Goal: Information Seeking & Learning: Learn about a topic

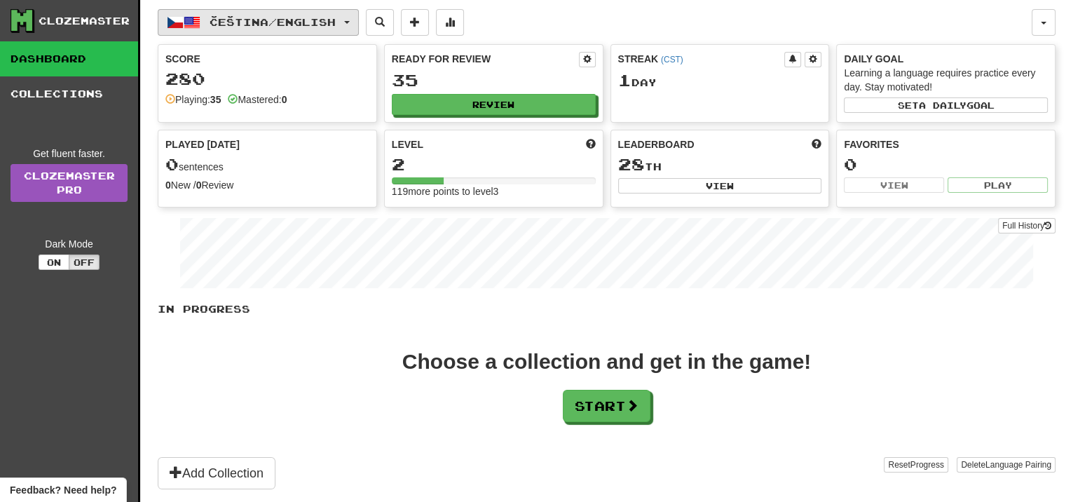
click at [349, 14] on button "Čeština / English" at bounding box center [258, 22] width 201 height 27
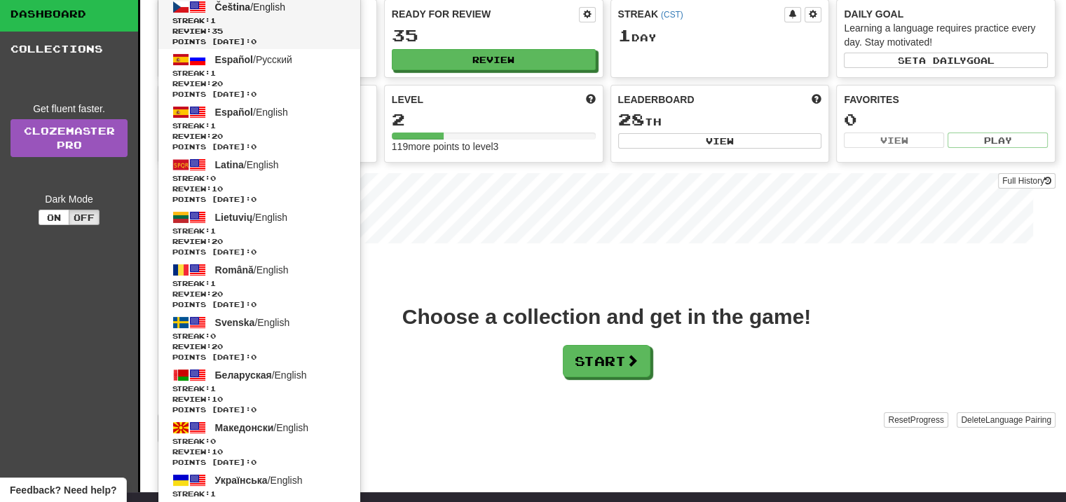
scroll to position [70, 0]
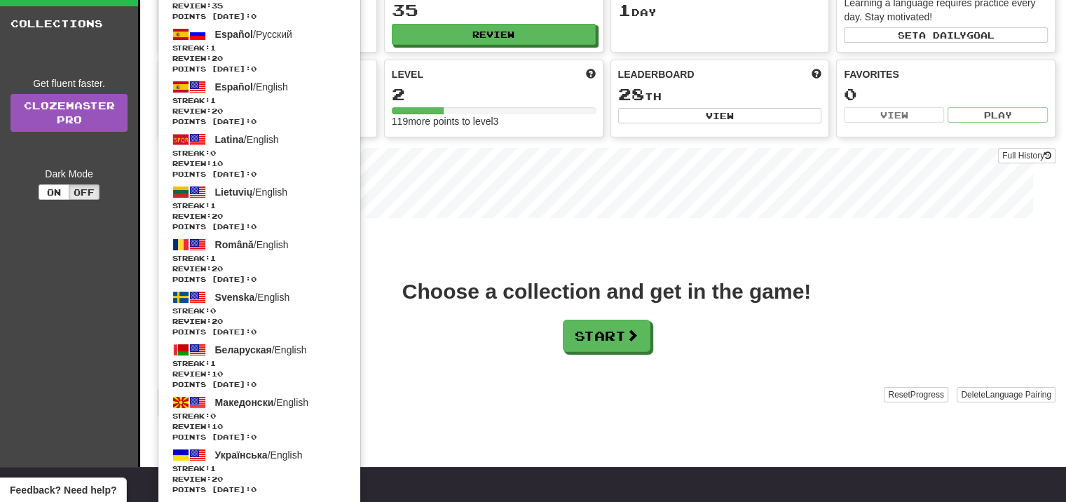
click at [451, 228] on div "Čeština / English Čeština / English Streak: 1 Review: 35 Points today: 0 Españo…" at bounding box center [607, 198] width 898 height 537
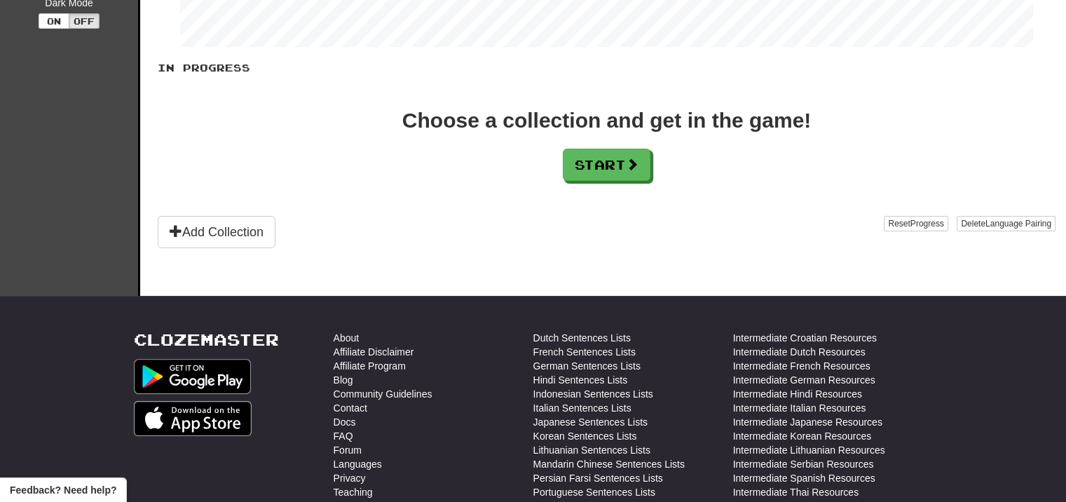
scroll to position [210, 0]
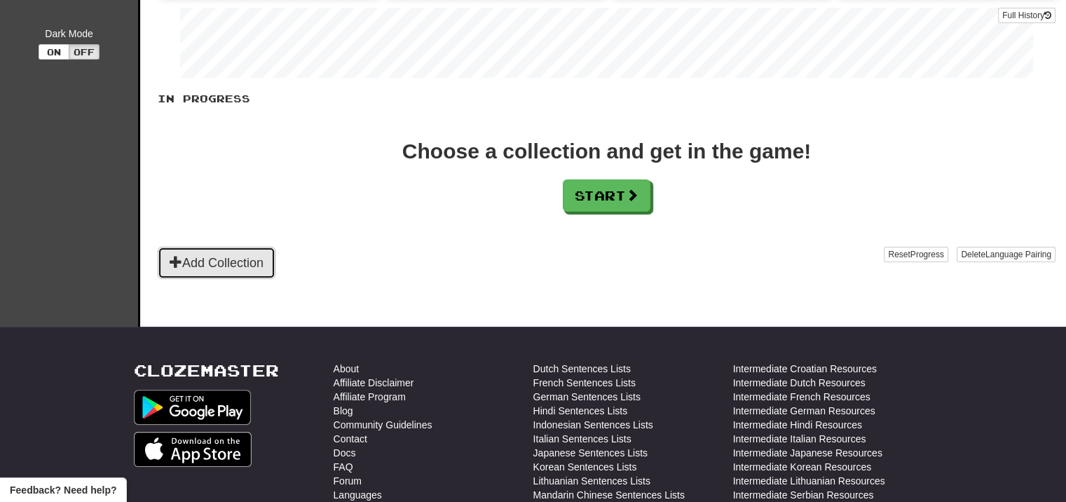
click at [268, 253] on button "Add Collection" at bounding box center [217, 263] width 118 height 32
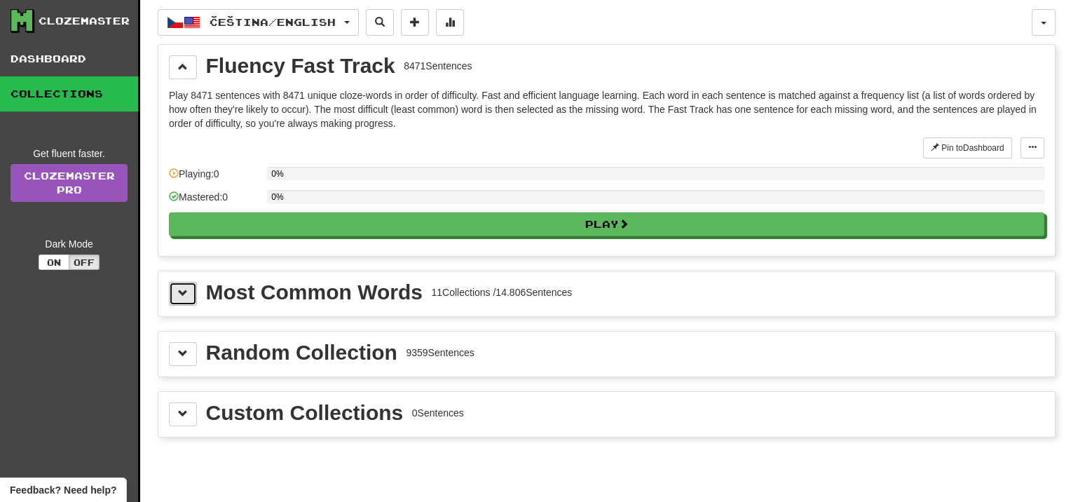
click at [182, 288] on span at bounding box center [183, 293] width 10 height 10
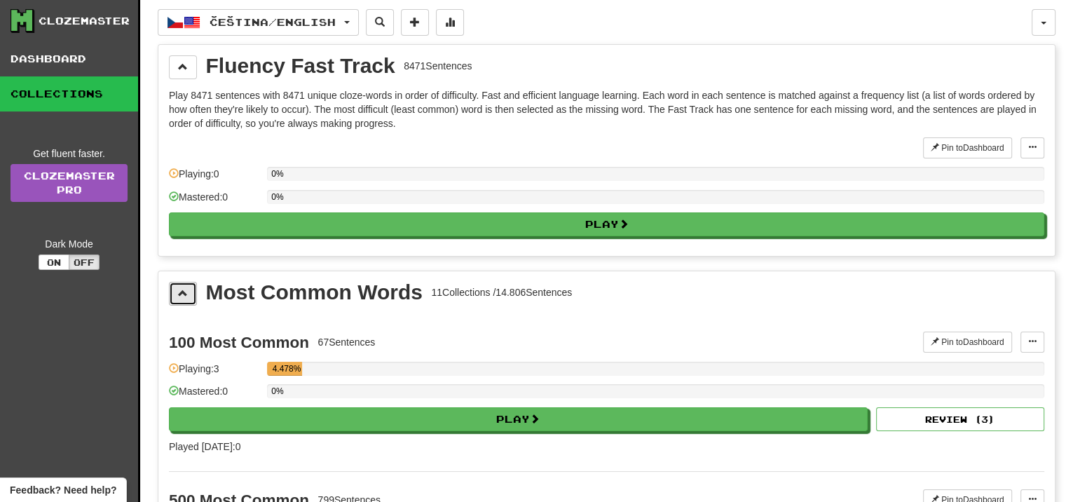
click at [189, 293] on button at bounding box center [183, 294] width 28 height 24
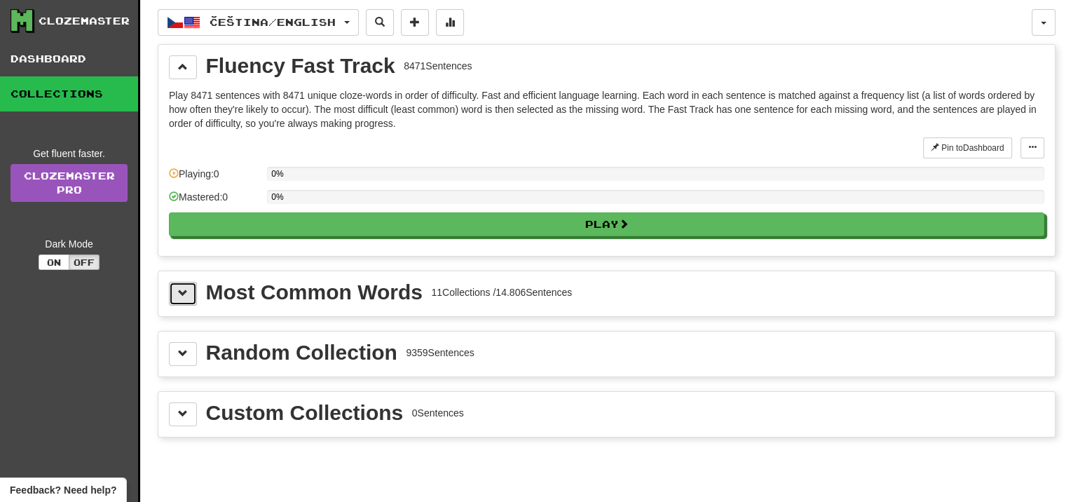
click at [189, 292] on button at bounding box center [183, 294] width 28 height 24
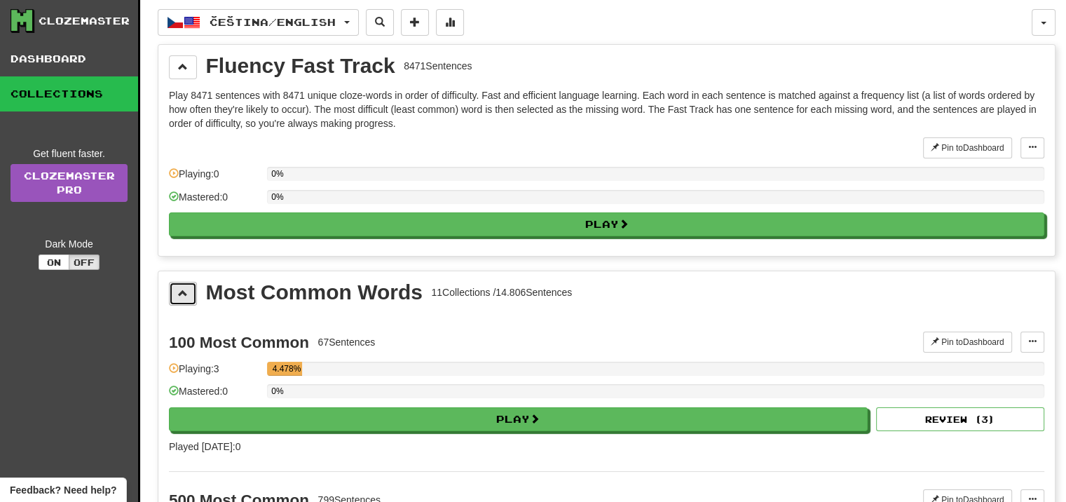
click at [189, 292] on button at bounding box center [183, 294] width 28 height 24
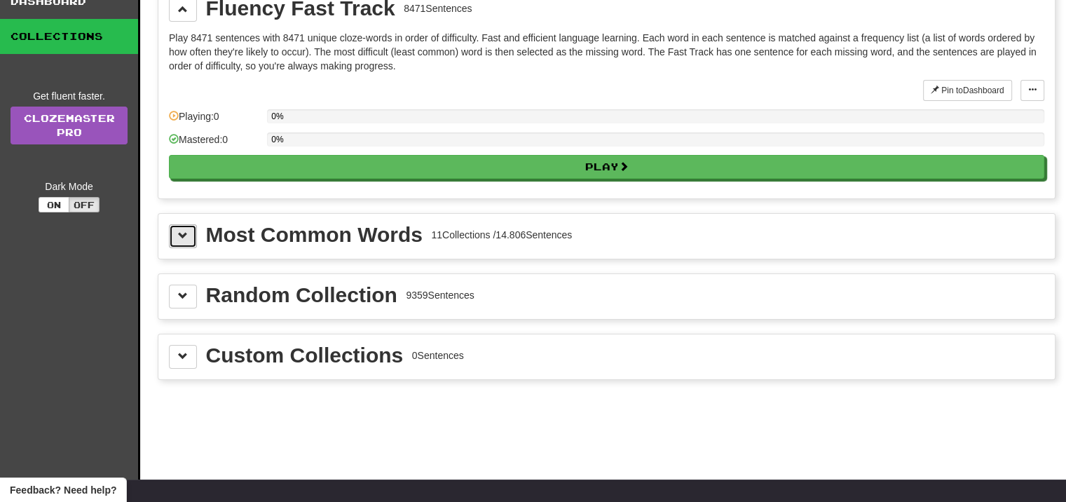
scroll to position [140, 0]
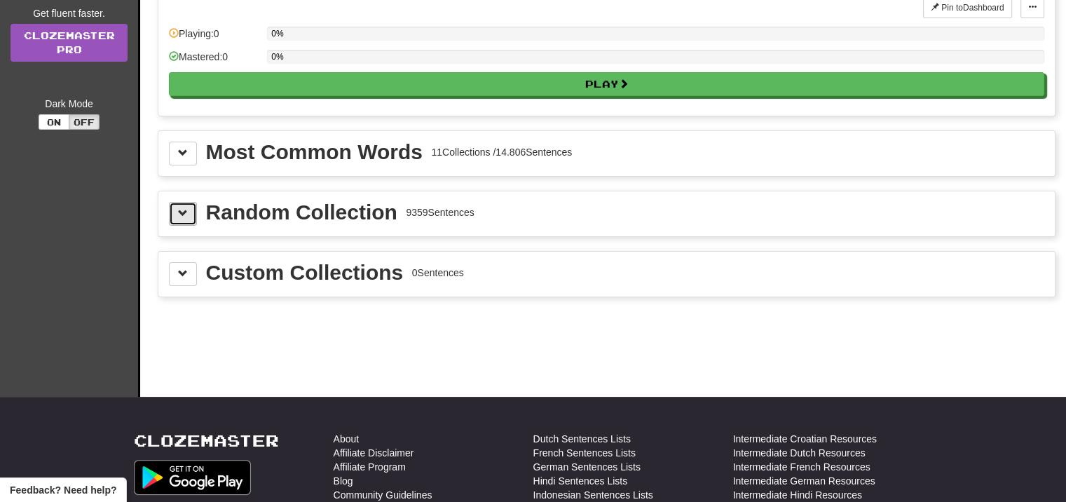
click at [176, 221] on button at bounding box center [183, 214] width 28 height 24
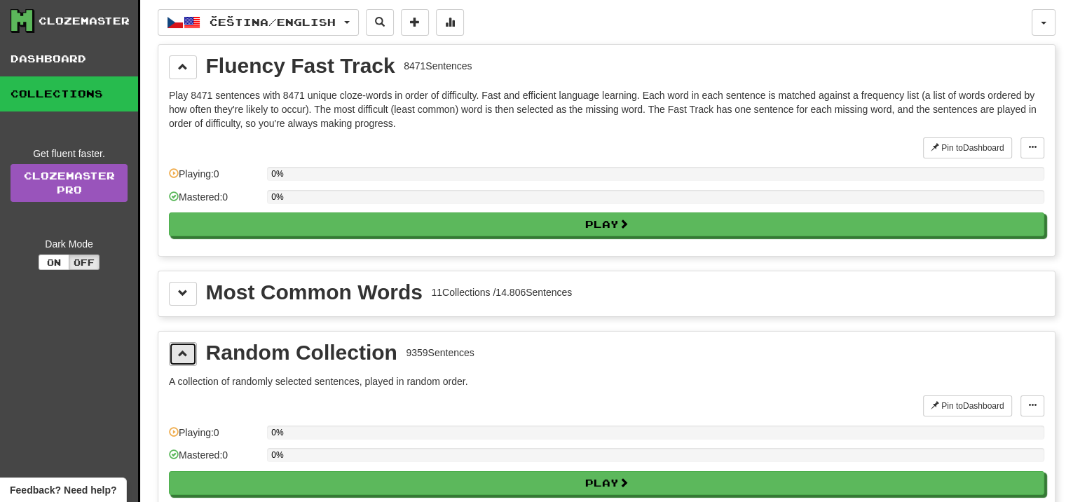
scroll to position [0, 0]
click at [202, 20] on button "Čeština / English" at bounding box center [258, 22] width 201 height 27
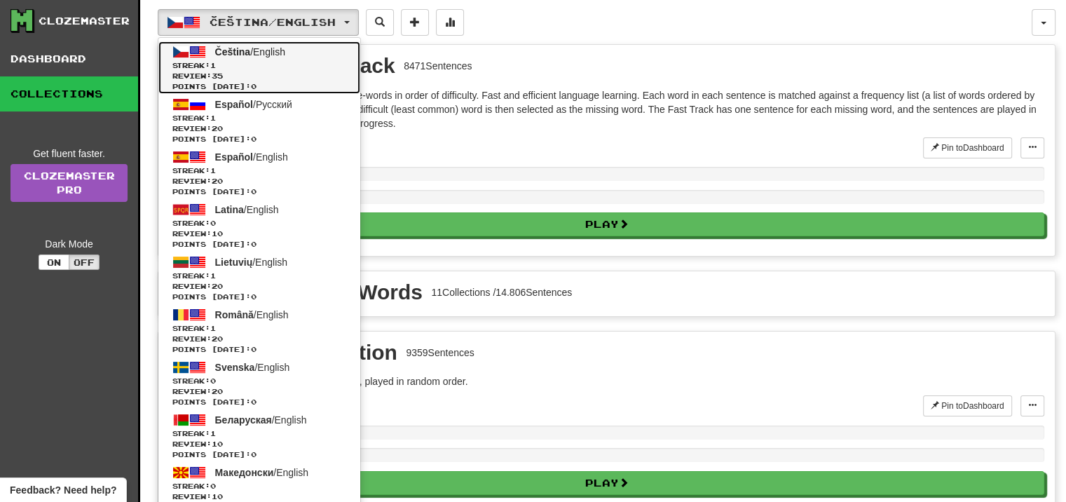
click at [233, 62] on span "Streak: 1" at bounding box center [259, 65] width 174 height 11
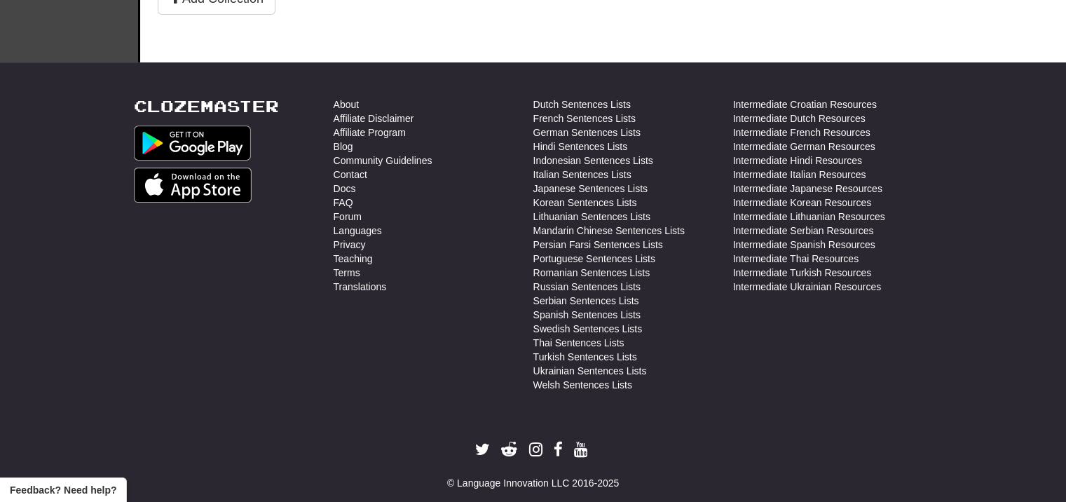
scroll to position [498, 0]
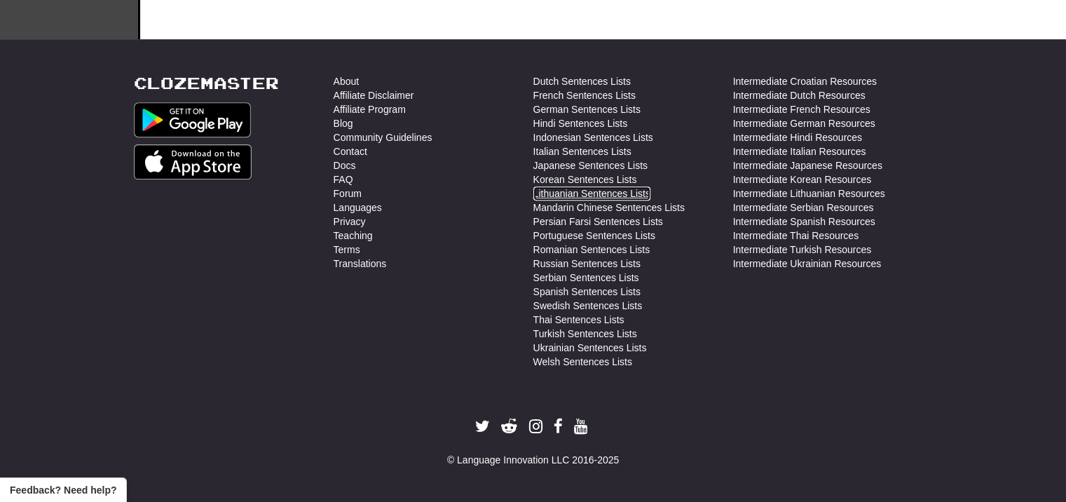
click at [538, 186] on link "Lithuanian Sentences Lists" at bounding box center [591, 193] width 117 height 14
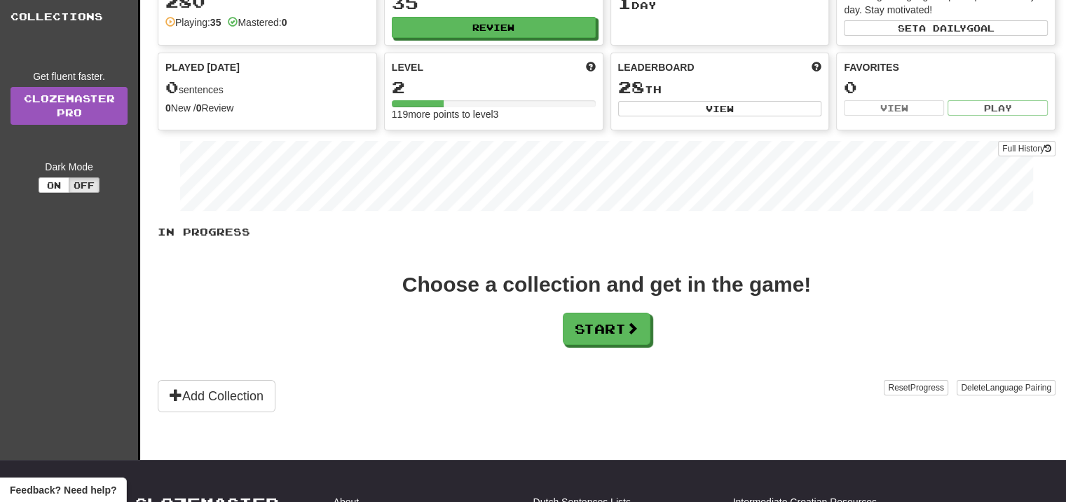
scroll to position [0, 0]
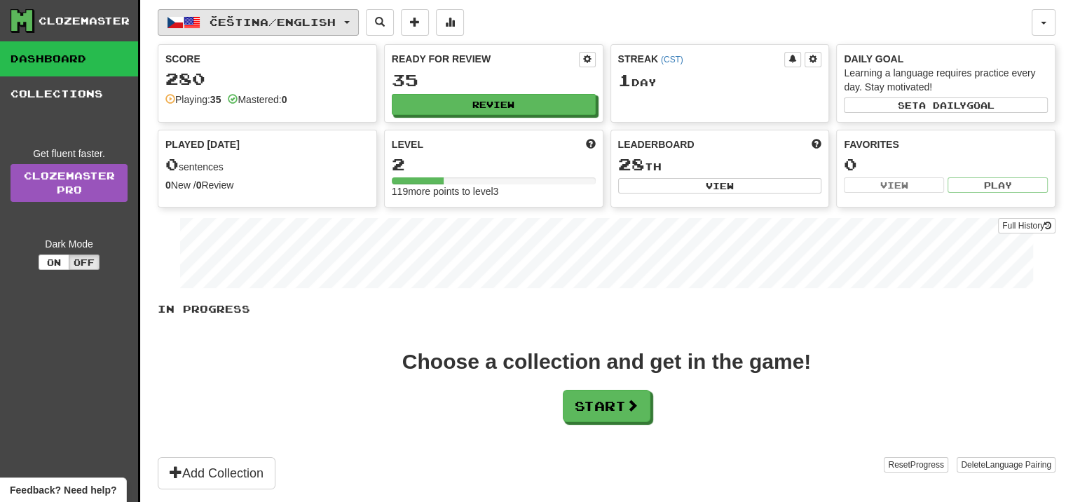
click at [277, 13] on button "Čeština / English" at bounding box center [258, 22] width 201 height 27
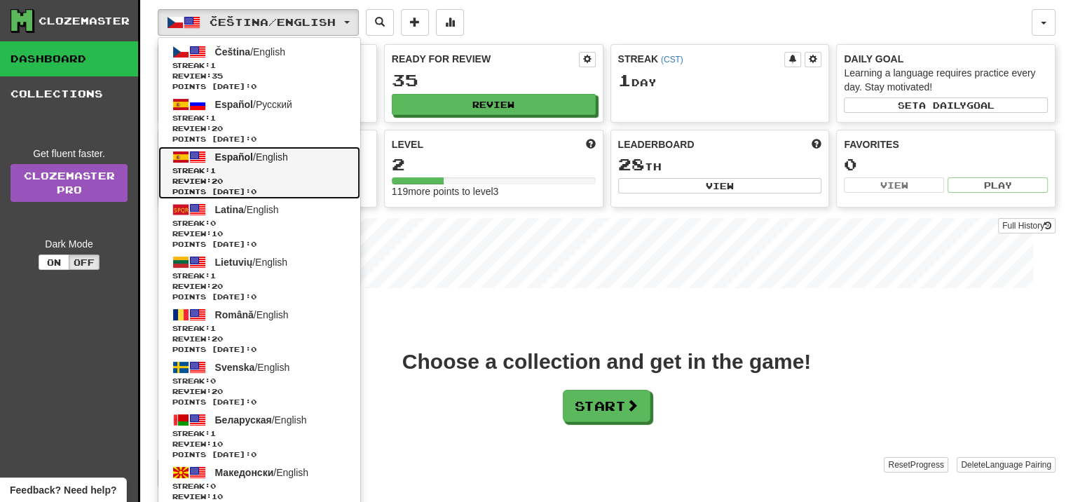
click at [250, 177] on span "Review: 20" at bounding box center [259, 181] width 174 height 11
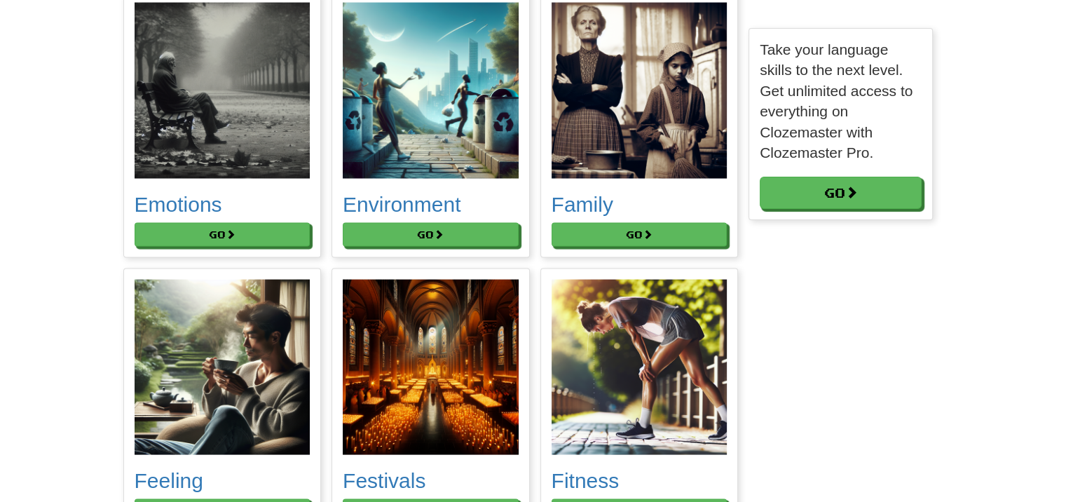
scroll to position [2733, 0]
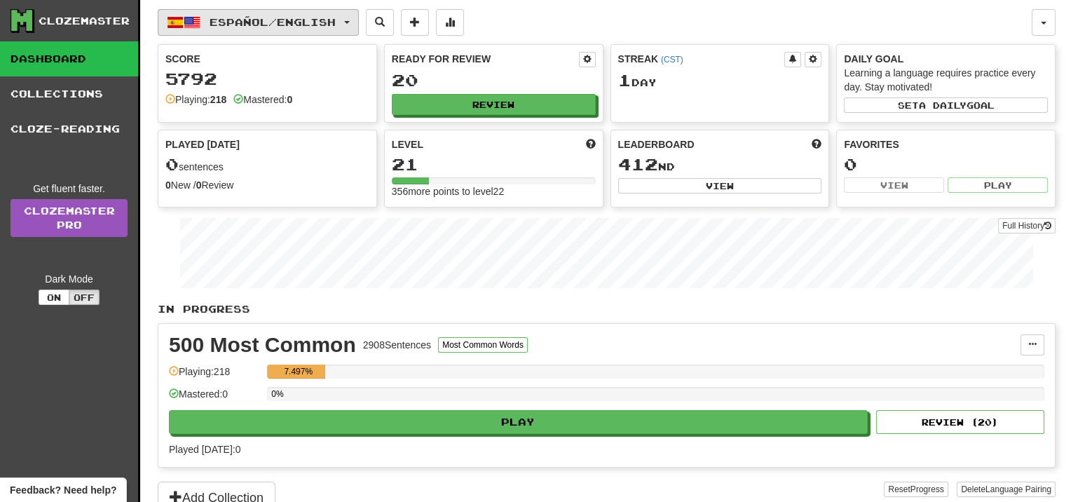
click at [294, 32] on button "Español / English" at bounding box center [258, 22] width 201 height 27
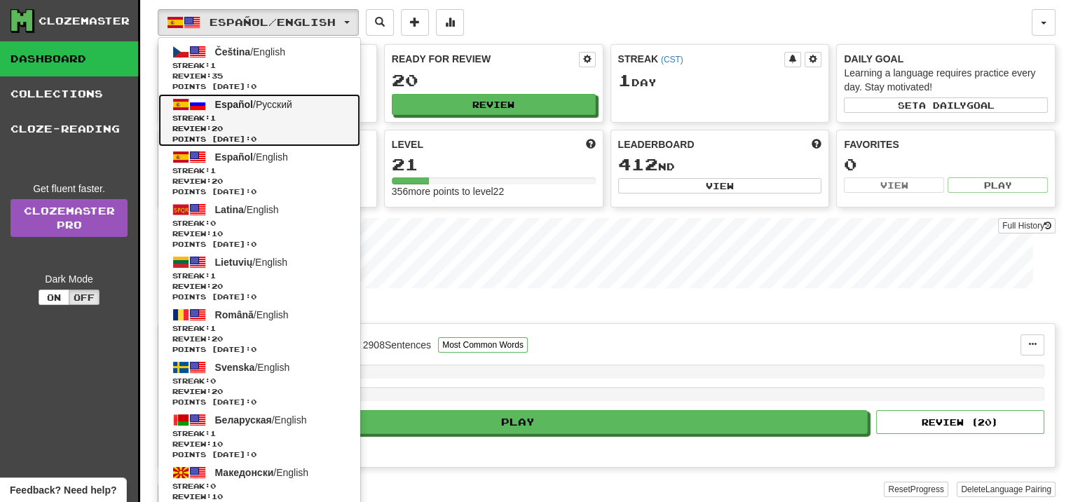
click at [268, 115] on span "Streak: 1" at bounding box center [259, 118] width 174 height 11
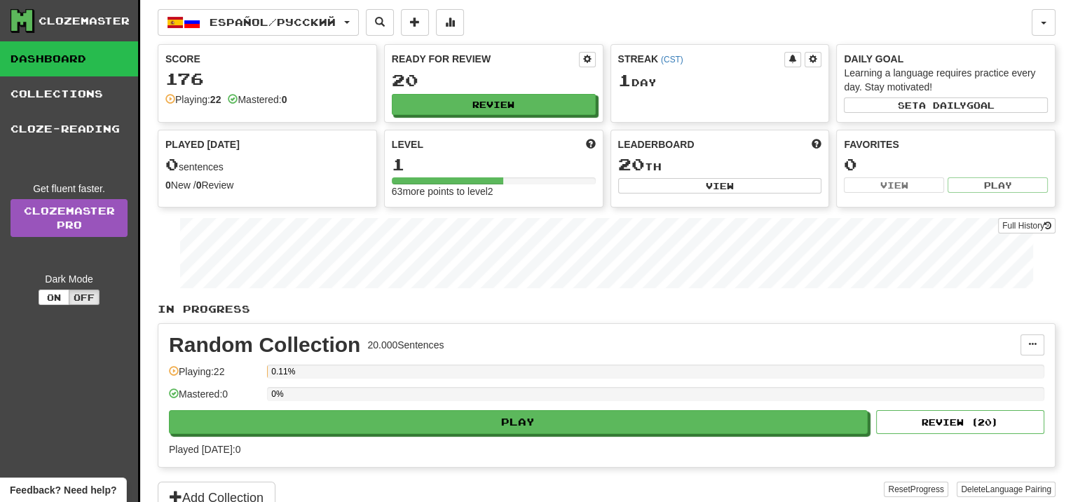
click at [240, 36] on div "Español / Русский Čeština / English Streak: 1 Review: 35 Points [DATE]: 0 Españ…" at bounding box center [607, 274] width 898 height 549
click at [244, 32] on button "Español / Русский" at bounding box center [258, 22] width 201 height 27
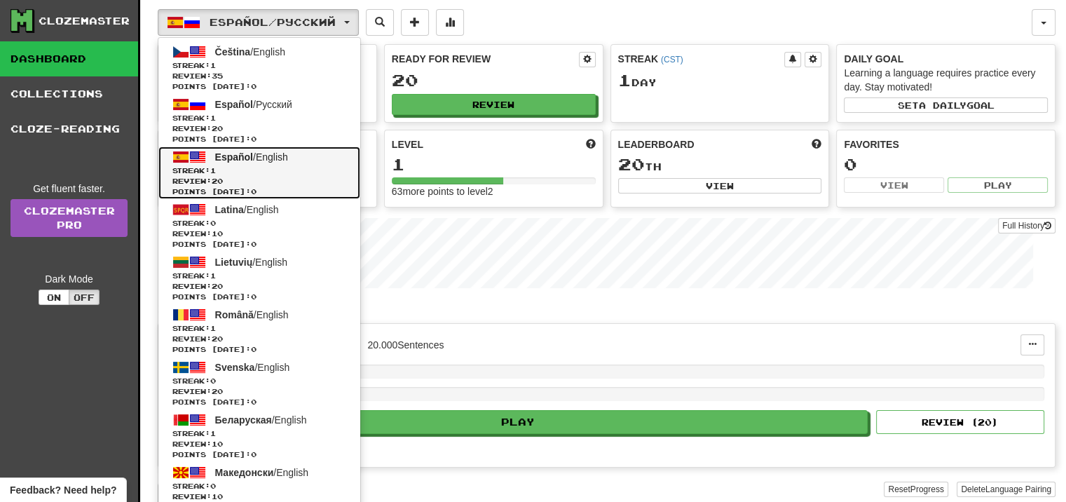
click at [261, 156] on span "Español / English" at bounding box center [251, 156] width 73 height 11
